Goal: Task Accomplishment & Management: Use online tool/utility

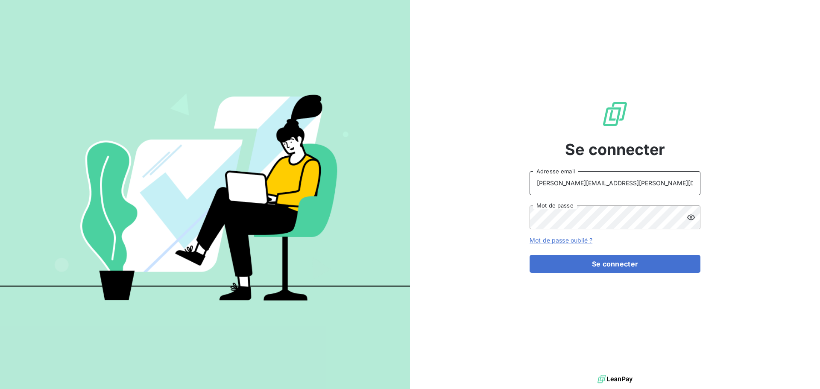
click at [645, 180] on input "[PERSON_NAME][EMAIL_ADDRESS][PERSON_NAME][DOMAIN_NAME]" at bounding box center [615, 183] width 171 height 24
type input "[EMAIL_ADDRESS][PERSON_NAME][DOMAIN_NAME]"
click at [585, 269] on button "Se connecter" at bounding box center [615, 264] width 171 height 18
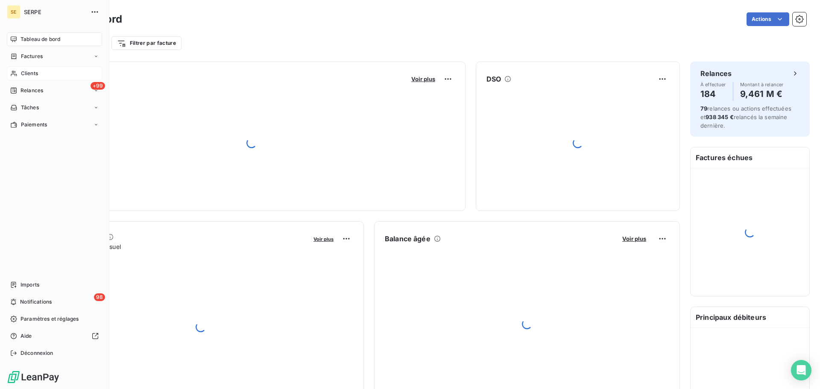
drag, startPoint x: 29, startPoint y: 74, endPoint x: 37, endPoint y: 72, distance: 8.0
click at [30, 74] on span "Clients" at bounding box center [29, 74] width 17 height 8
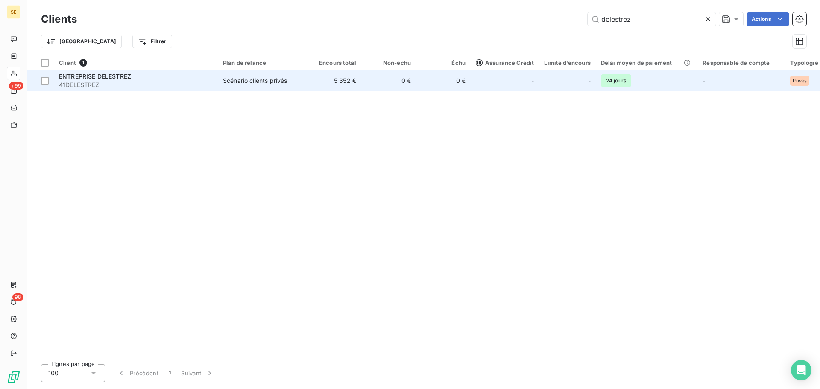
type input "delestrez"
click at [143, 78] on div "ENTREPRISE DELESTREZ" at bounding box center [136, 76] width 154 height 9
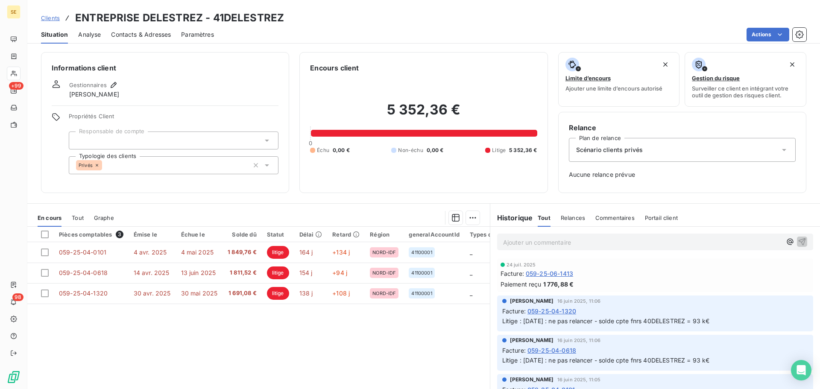
click at [607, 149] on span "Scénario clients privés" at bounding box center [609, 150] width 67 height 9
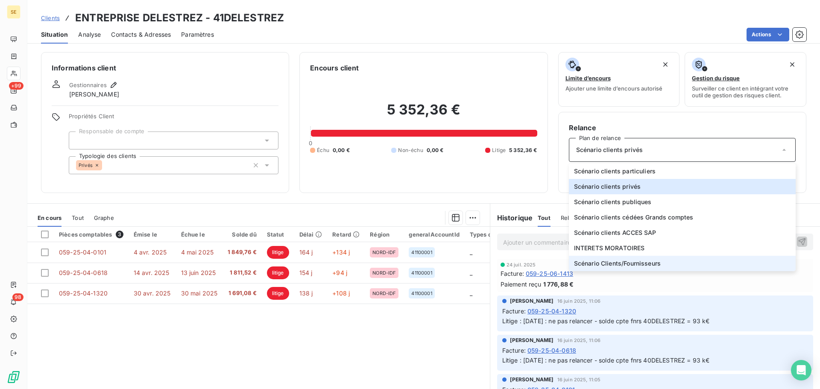
click at [624, 261] on span "Scénario Clients/Fournisseurs" at bounding box center [617, 263] width 87 height 9
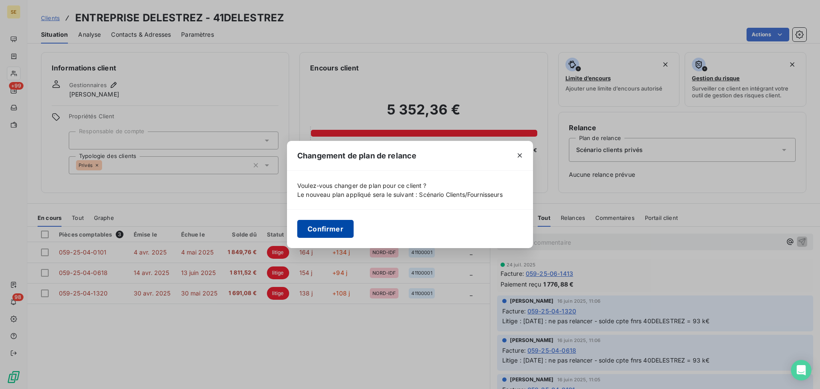
click at [315, 230] on button "Confirmer" at bounding box center [325, 229] width 56 height 18
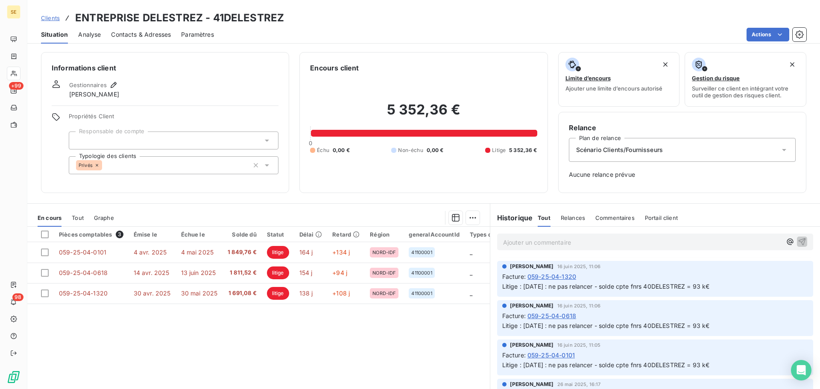
scroll to position [85, 0]
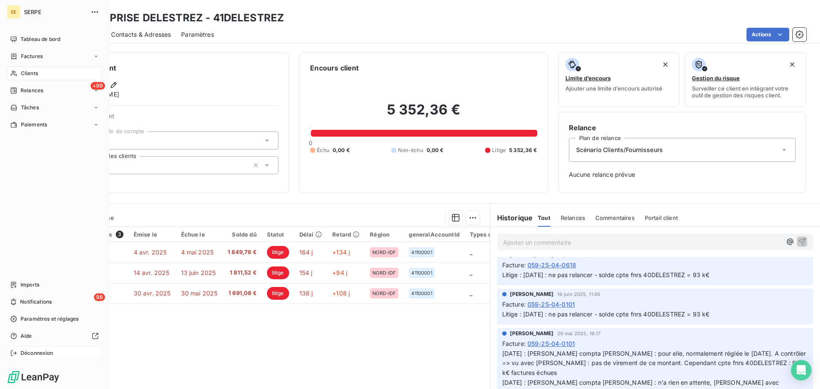
click at [42, 351] on span "Déconnexion" at bounding box center [36, 353] width 33 height 8
